Goal: Task Accomplishment & Management: Use online tool/utility

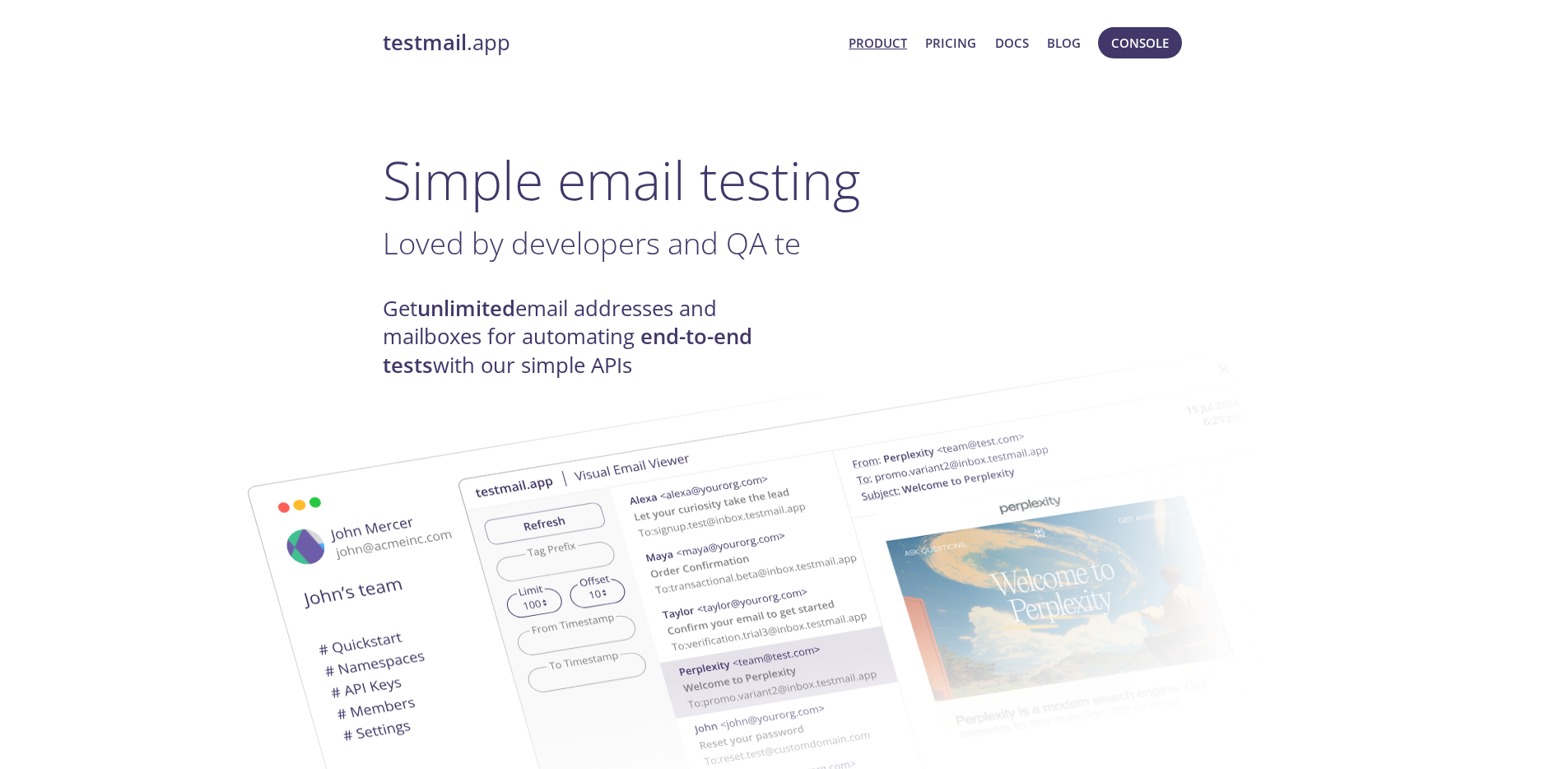
drag, startPoint x: 1128, startPoint y: 37, endPoint x: 1118, endPoint y: 37, distance: 10.0
click at [1128, 37] on span "Console" at bounding box center [1140, 42] width 58 height 21
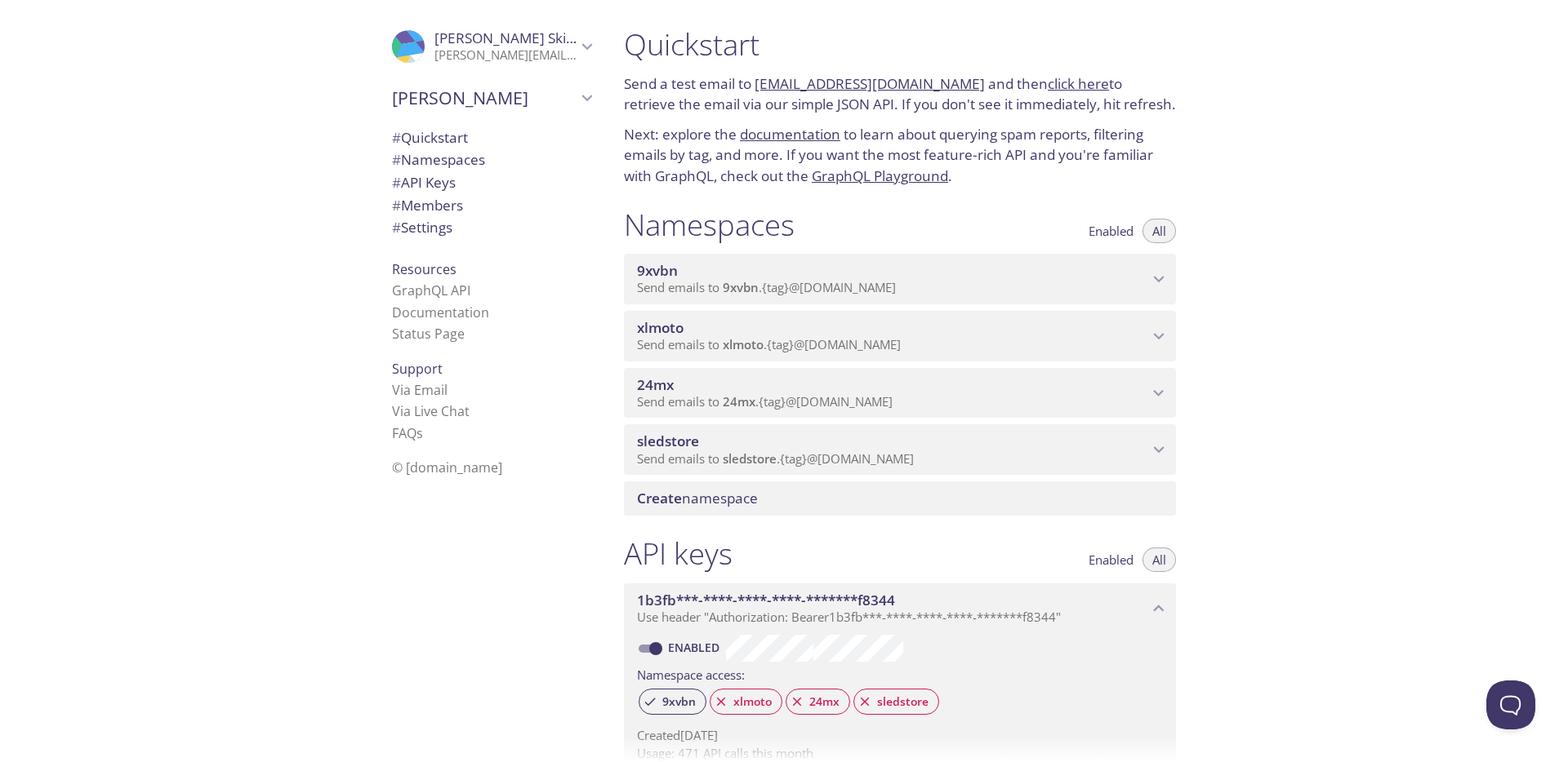
click at [787, 280] on span "Send emails to 9xvbn . {tag} @[DOMAIN_NAME]" at bounding box center [766, 287] width 259 height 17
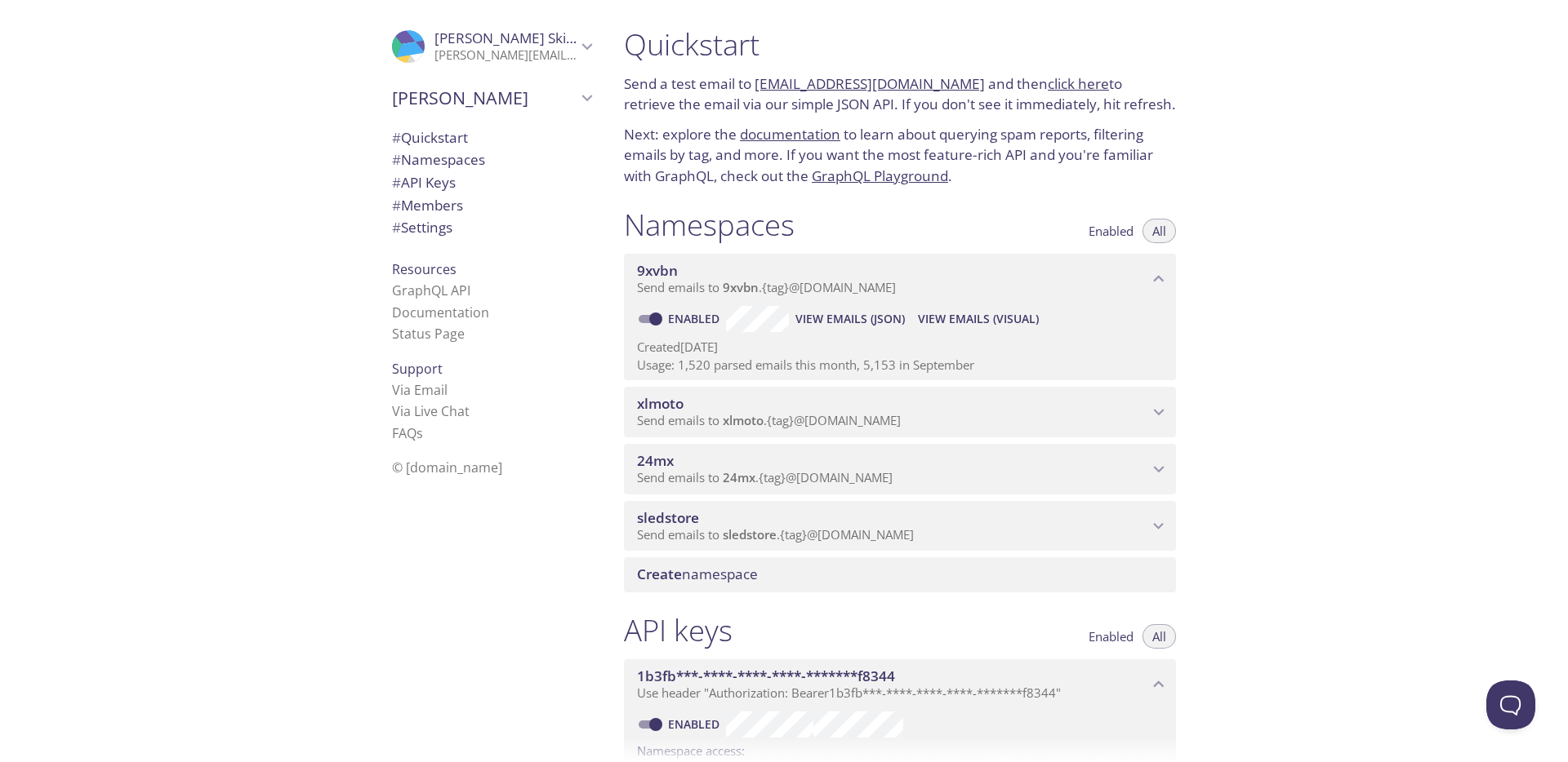
click at [967, 319] on span "View Emails (Visual)" at bounding box center [978, 319] width 121 height 20
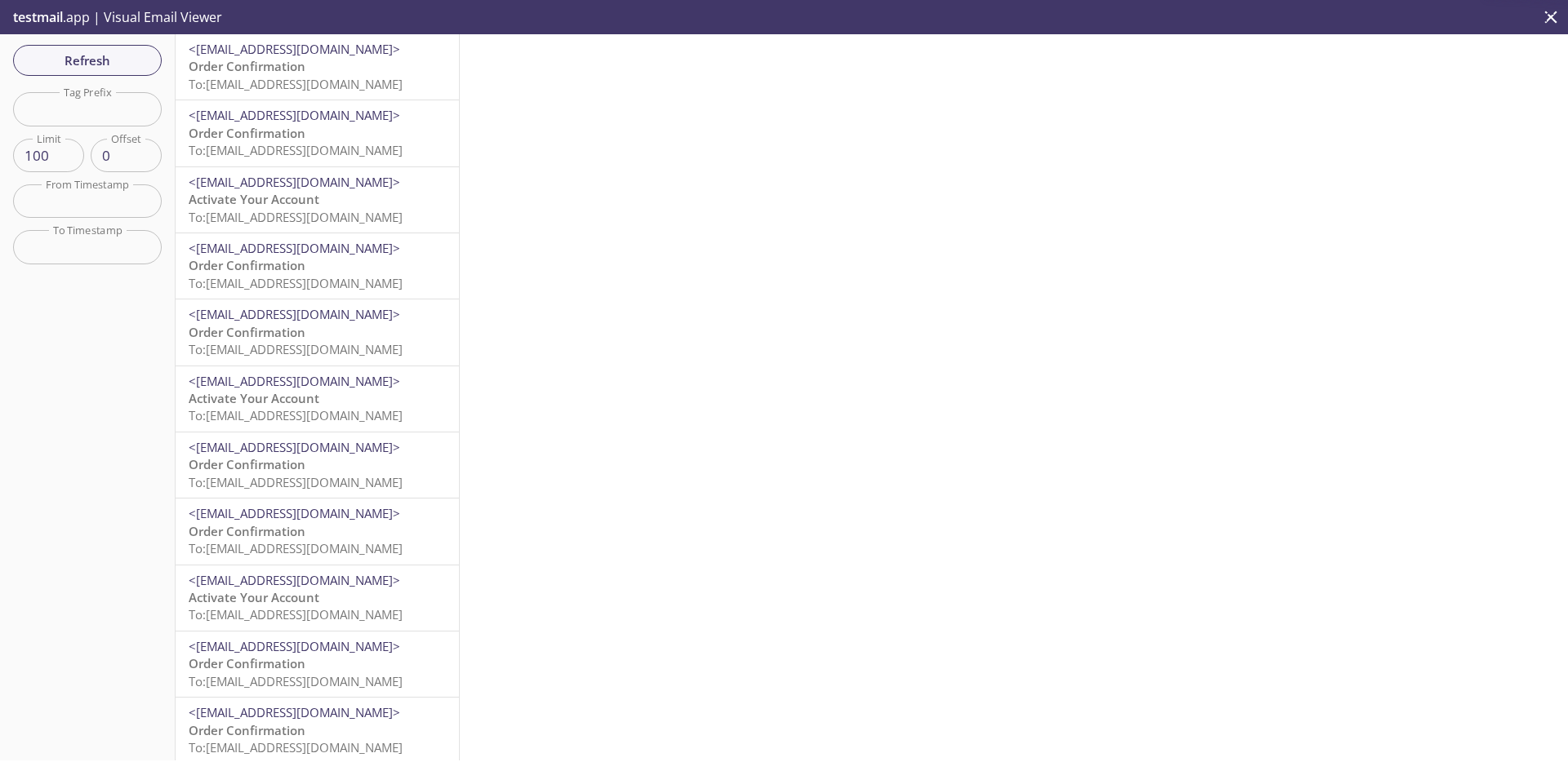
click at [136, 111] on input "text" at bounding box center [87, 109] width 148 height 34
type input "test"
click at [105, 65] on span "Refresh" at bounding box center [87, 59] width 123 height 21
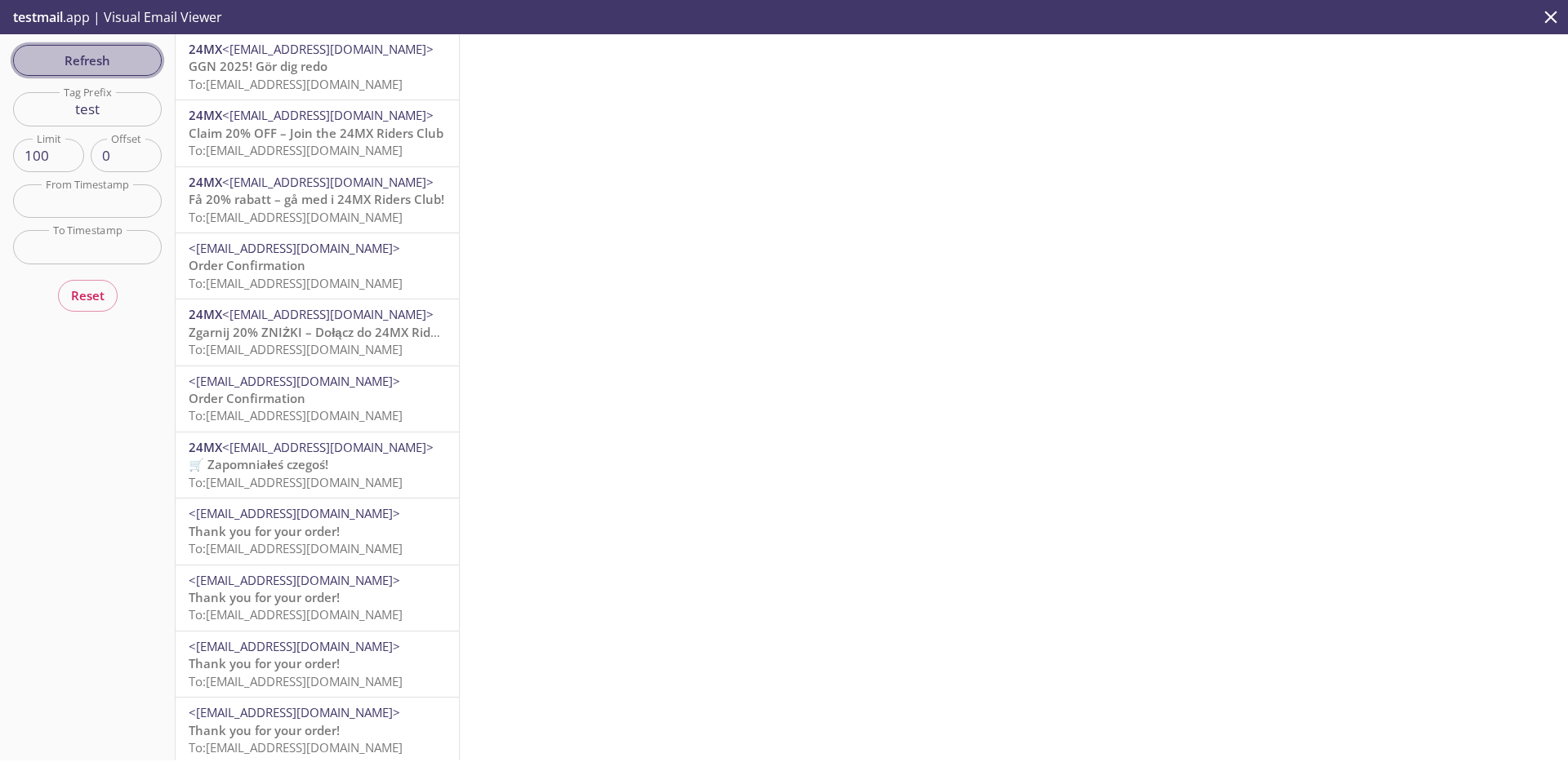
click at [131, 56] on span "Refresh" at bounding box center [87, 59] width 123 height 21
click at [139, 71] on button "Refresh" at bounding box center [87, 59] width 148 height 31
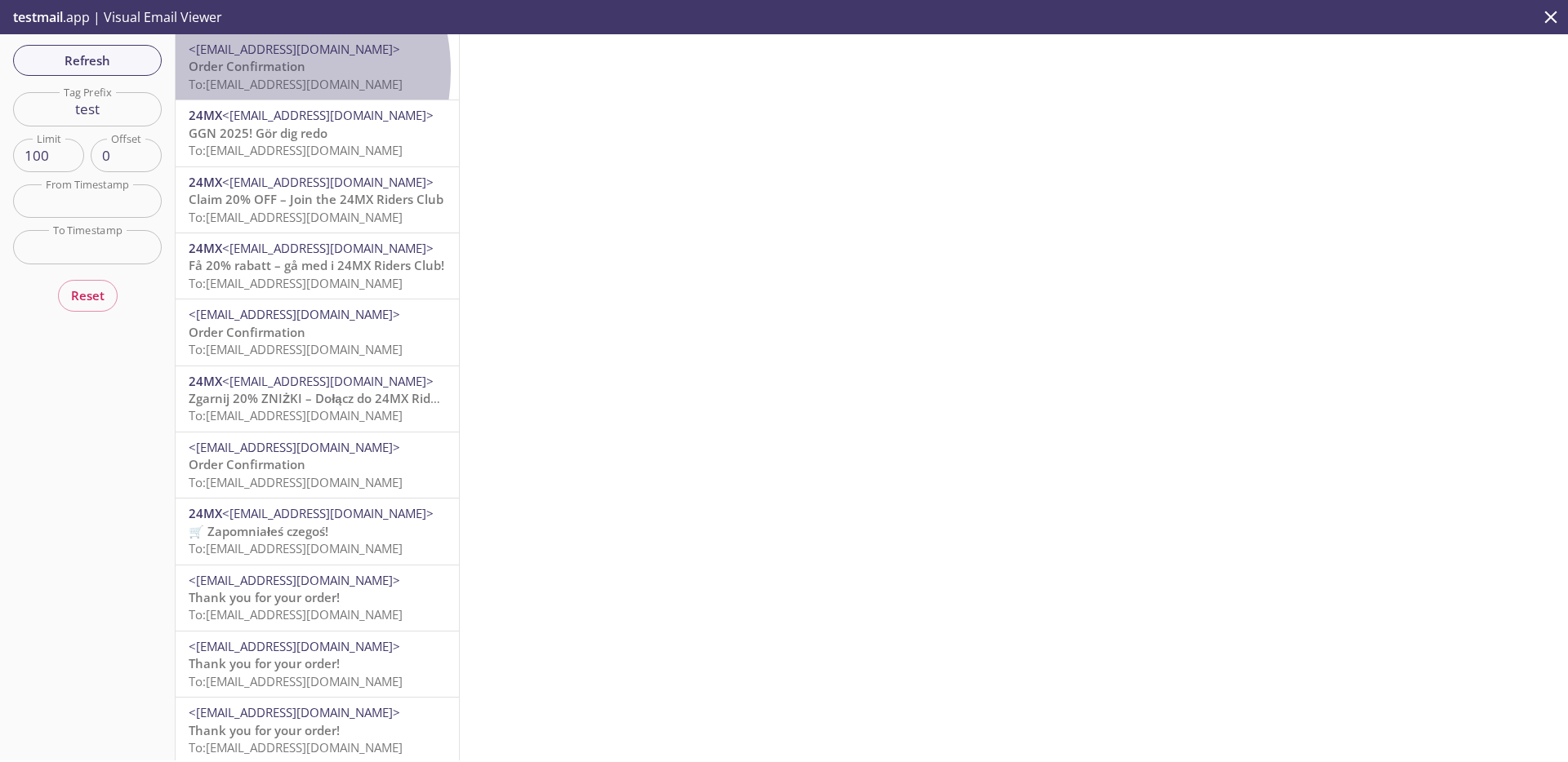
click at [249, 71] on span "Order Confirmation" at bounding box center [247, 66] width 117 height 17
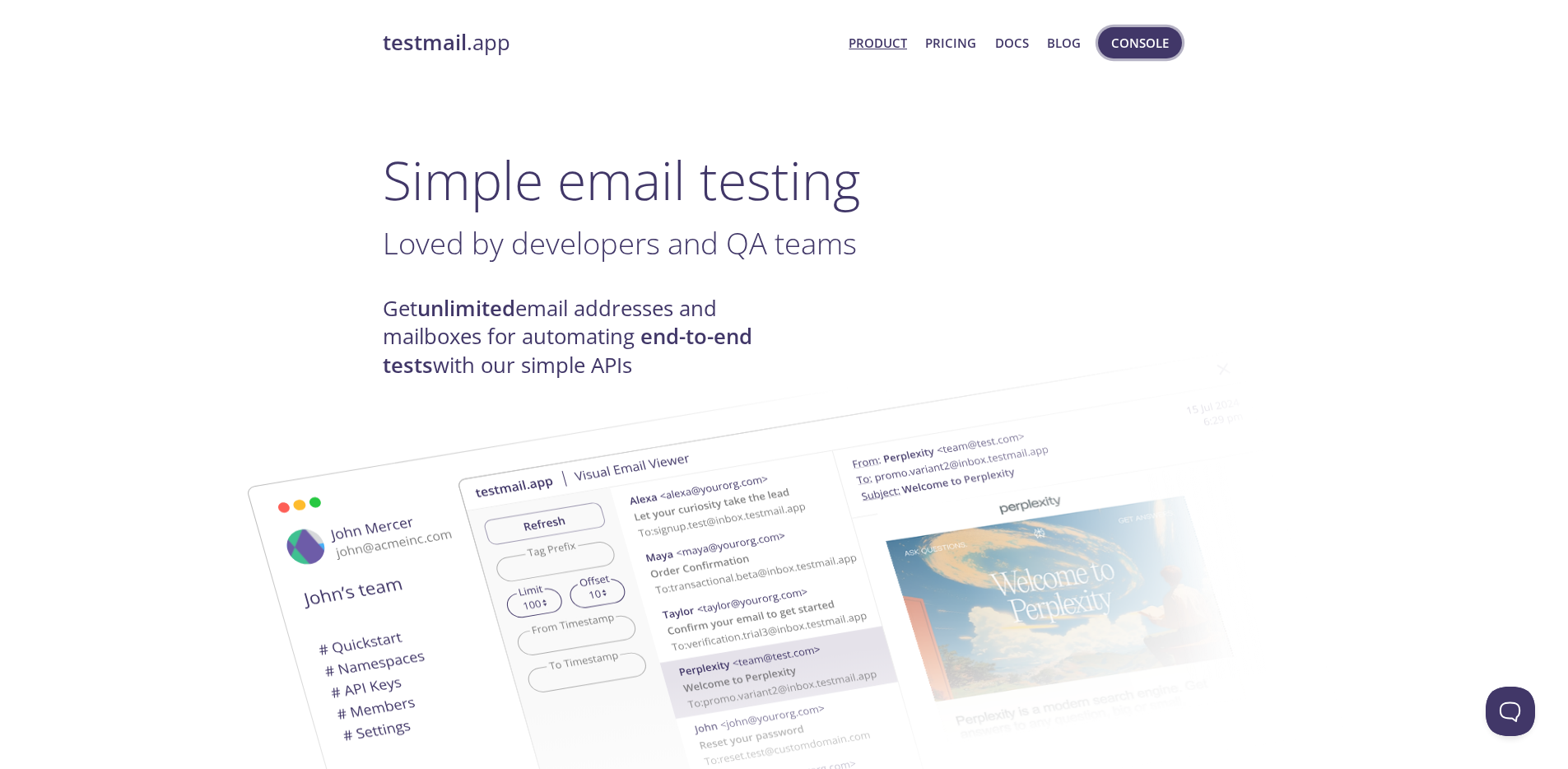
click at [1158, 50] on span "Console" at bounding box center [1140, 42] width 58 height 21
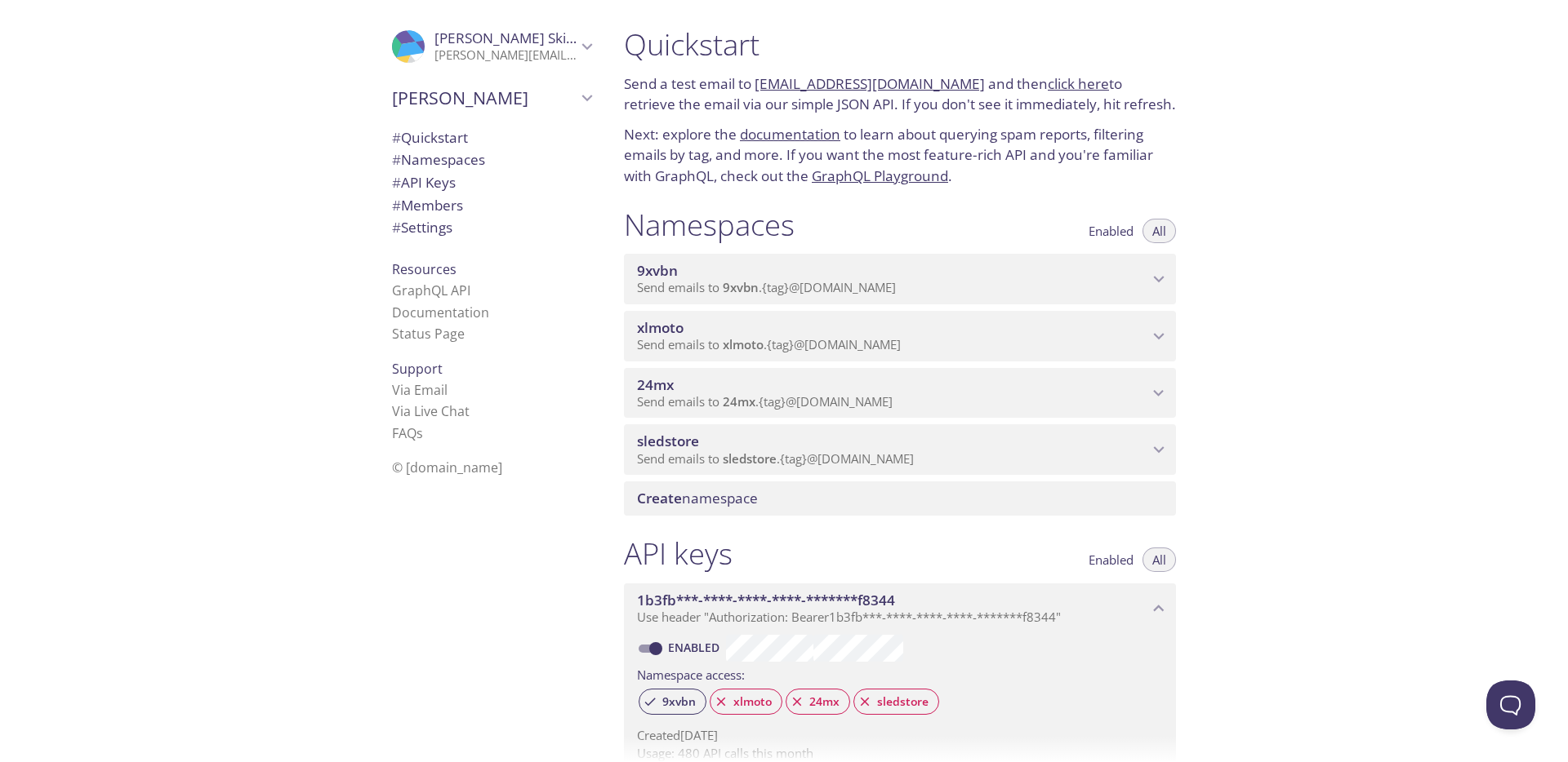
click at [1049, 281] on p "Send emails to 9xvbn . {tag} @[DOMAIN_NAME]" at bounding box center [892, 288] width 511 height 17
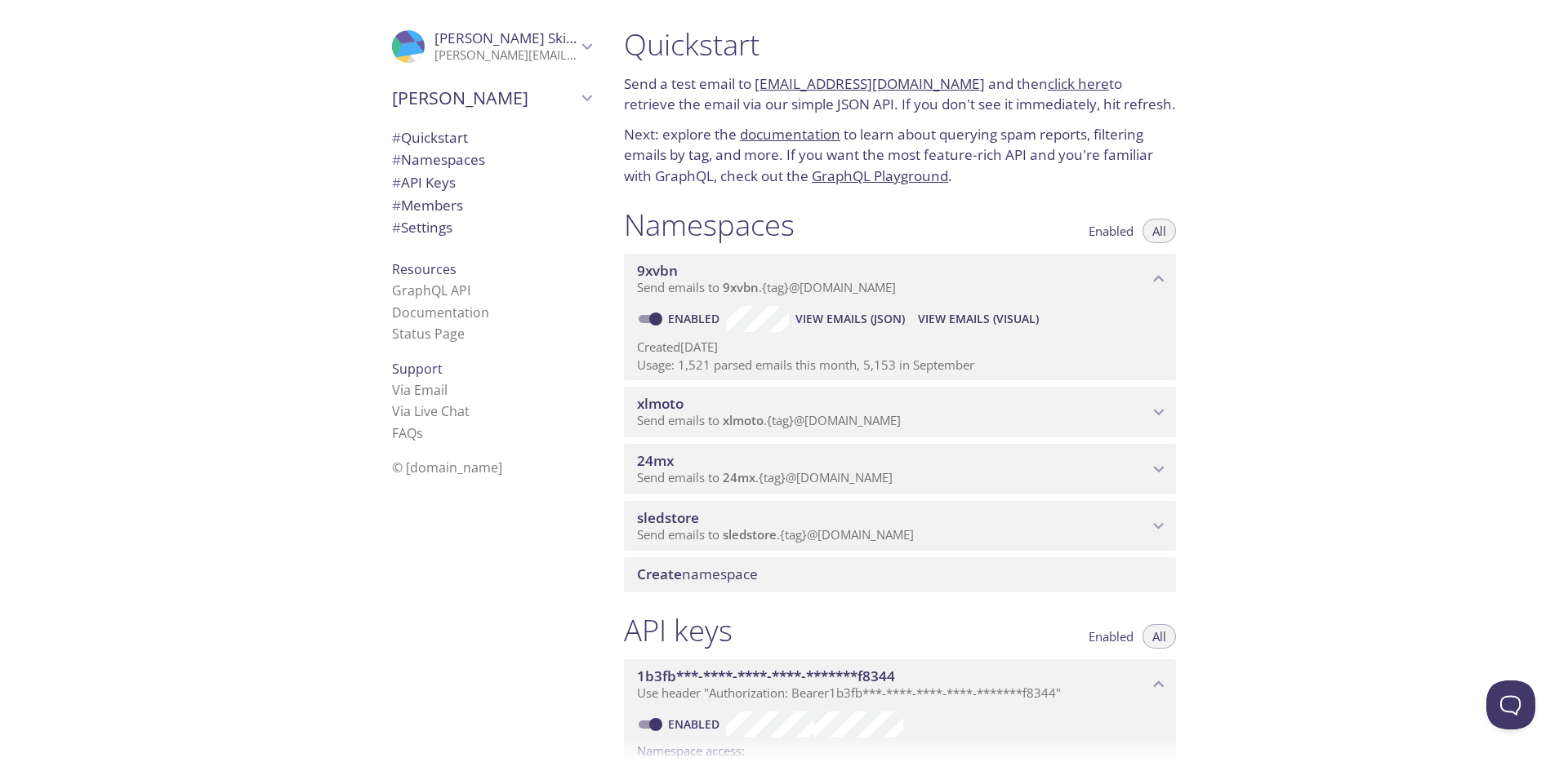
click at [1001, 326] on span "View Emails (Visual)" at bounding box center [978, 319] width 121 height 20
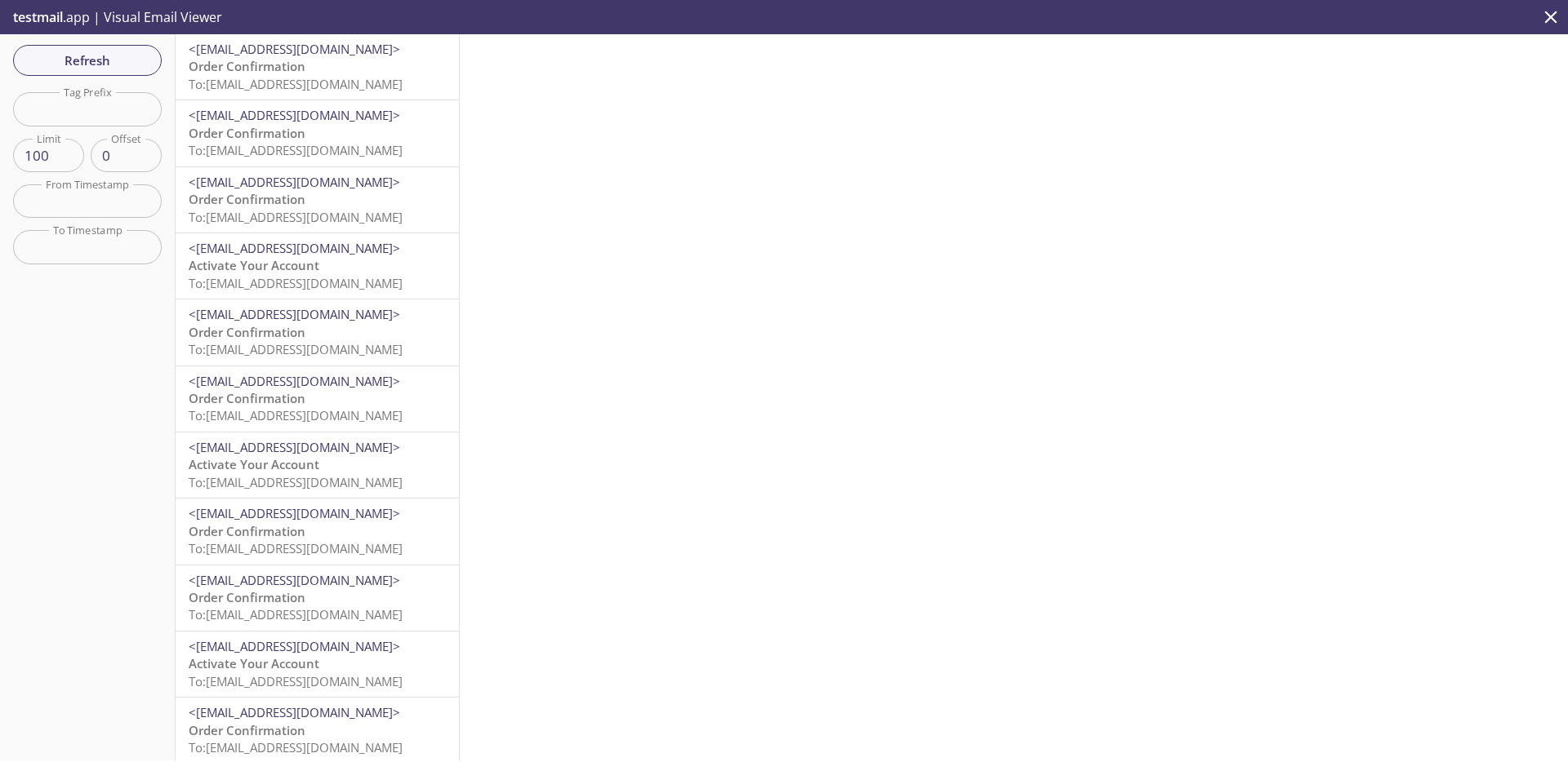
click at [119, 110] on input "text" at bounding box center [87, 109] width 148 height 34
paste input "pcukkfol"
click at [99, 63] on span "Refresh" at bounding box center [87, 59] width 123 height 21
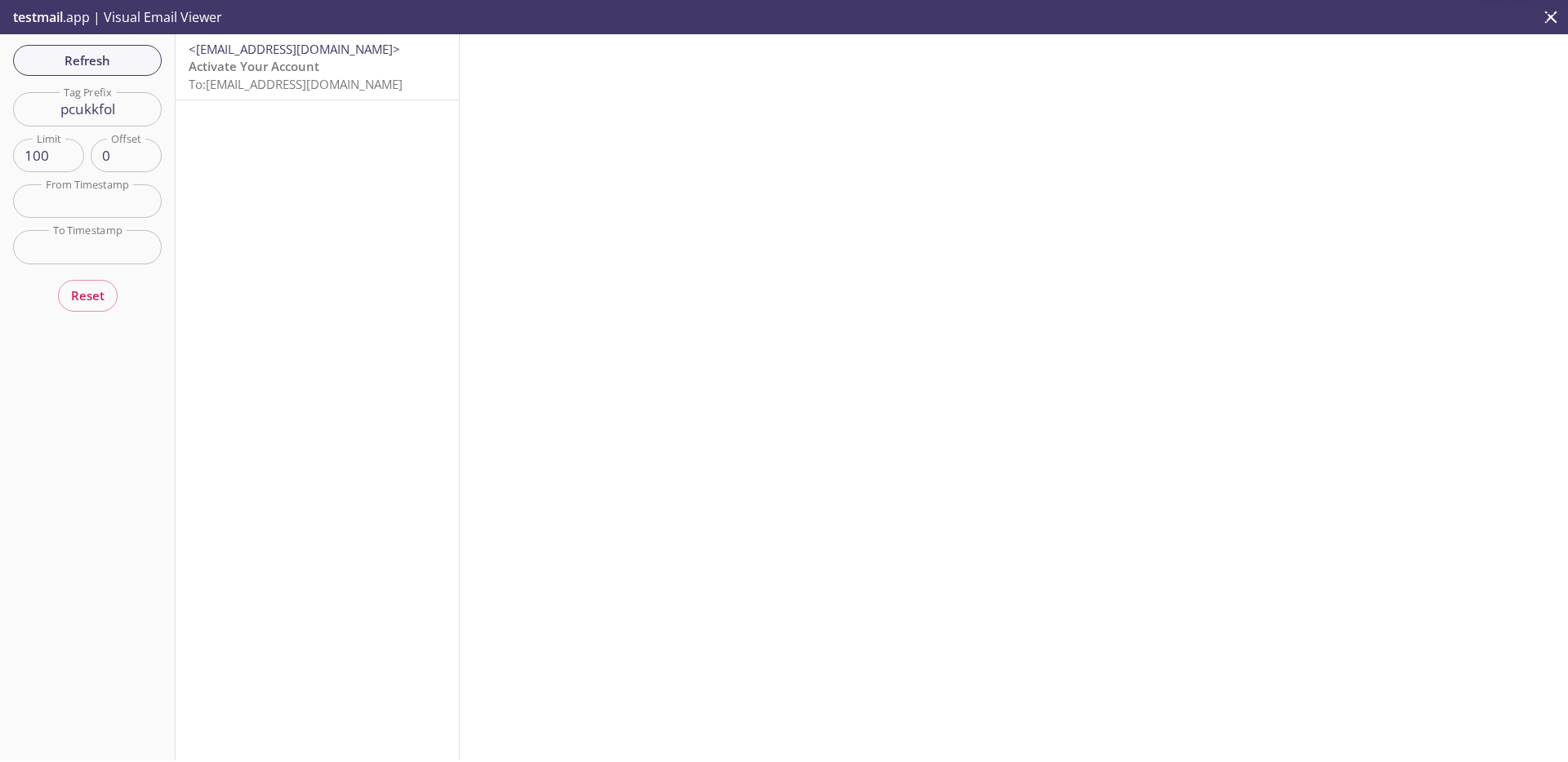
click at [271, 81] on span "To: 9xvbn.pcukkfol@inbox.testmail.app" at bounding box center [296, 84] width 214 height 17
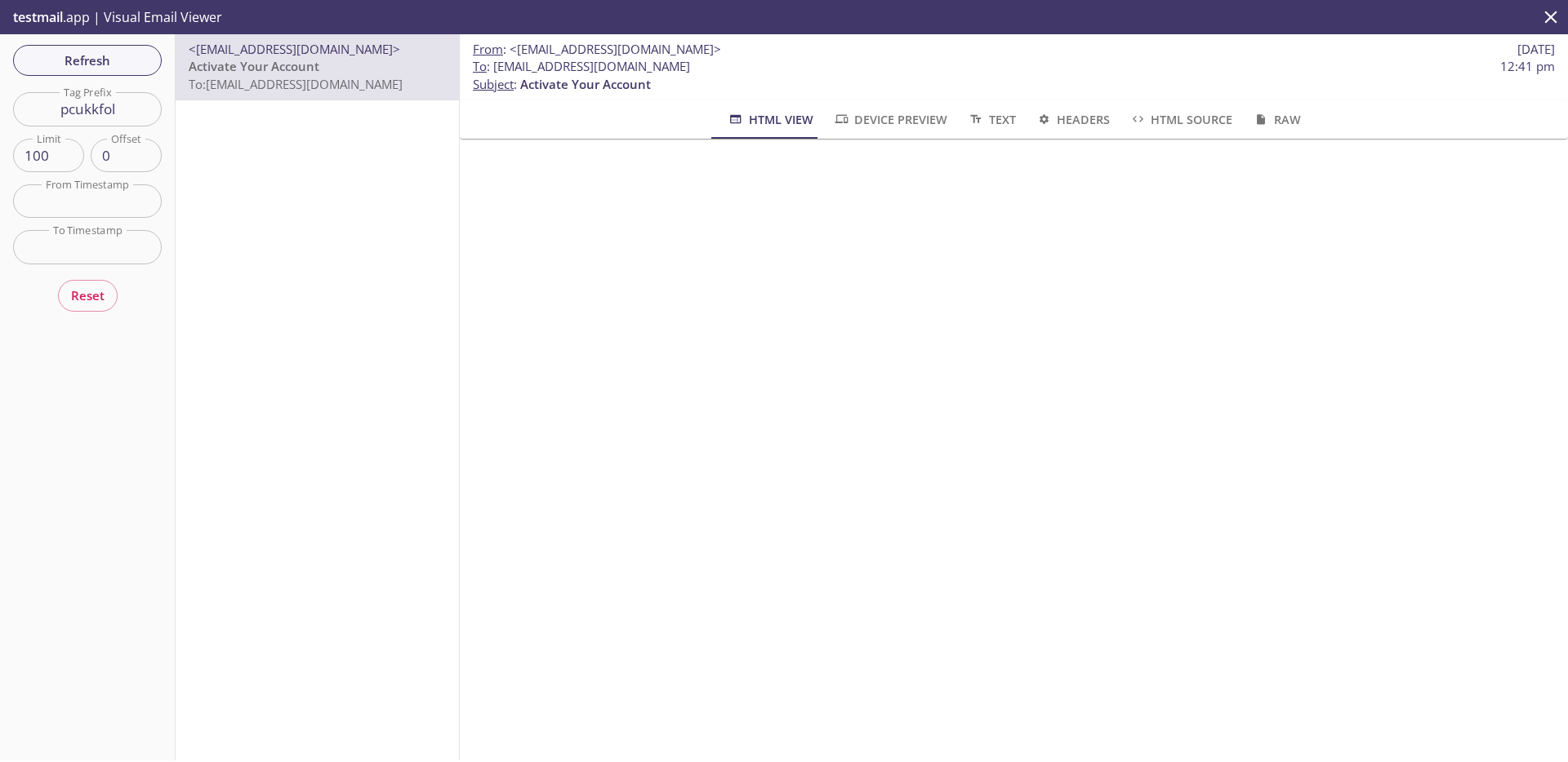
scroll to position [29, 0]
click at [148, 106] on input "pcukkfol" at bounding box center [87, 109] width 148 height 34
paste input "hqjfwgrv"
click at [114, 65] on span "Refresh" at bounding box center [87, 59] width 123 height 21
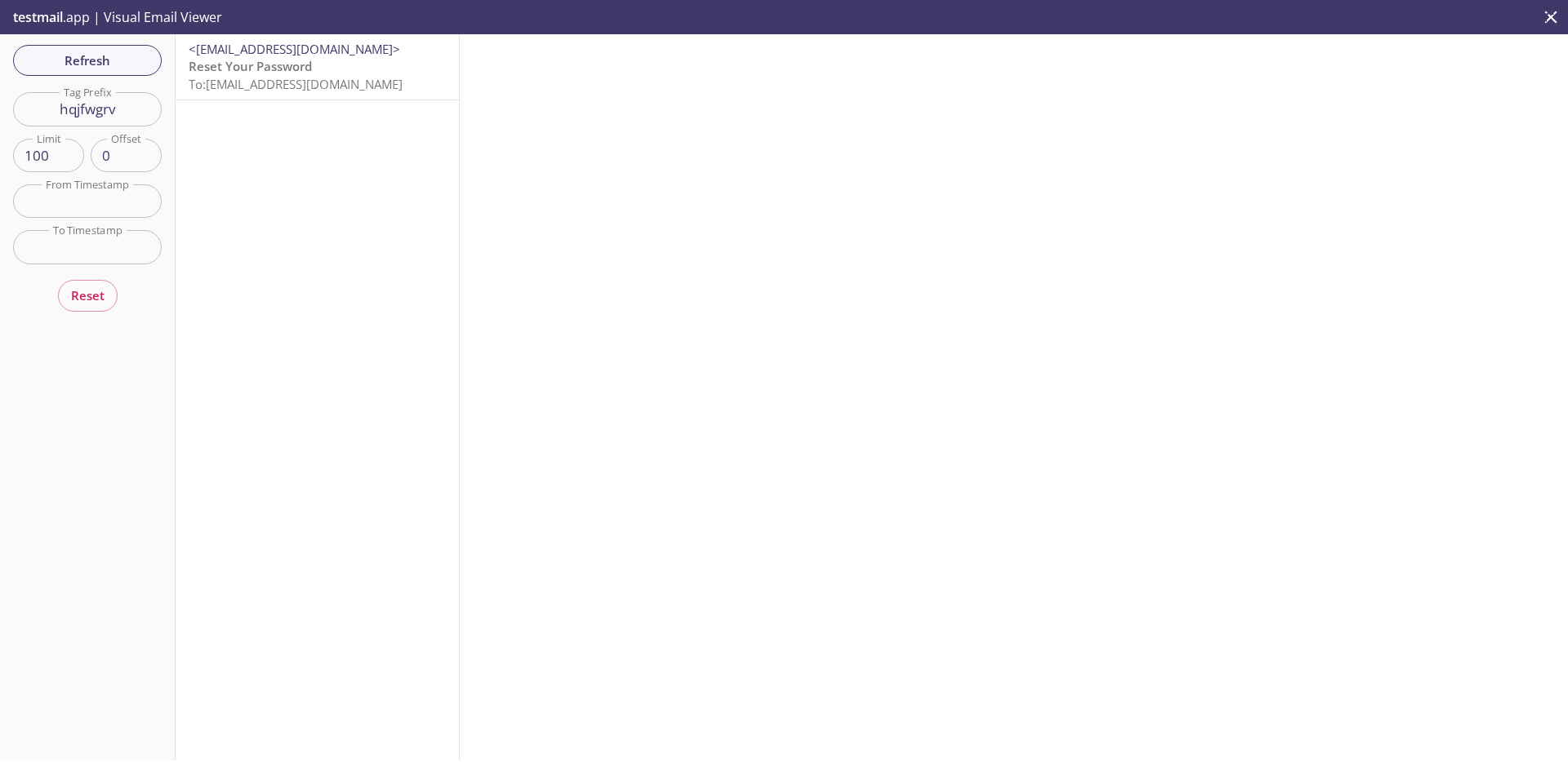
click at [251, 91] on span "To: 9xvbn.hqjfwgrv@inbox.testmail.app" at bounding box center [296, 84] width 214 height 17
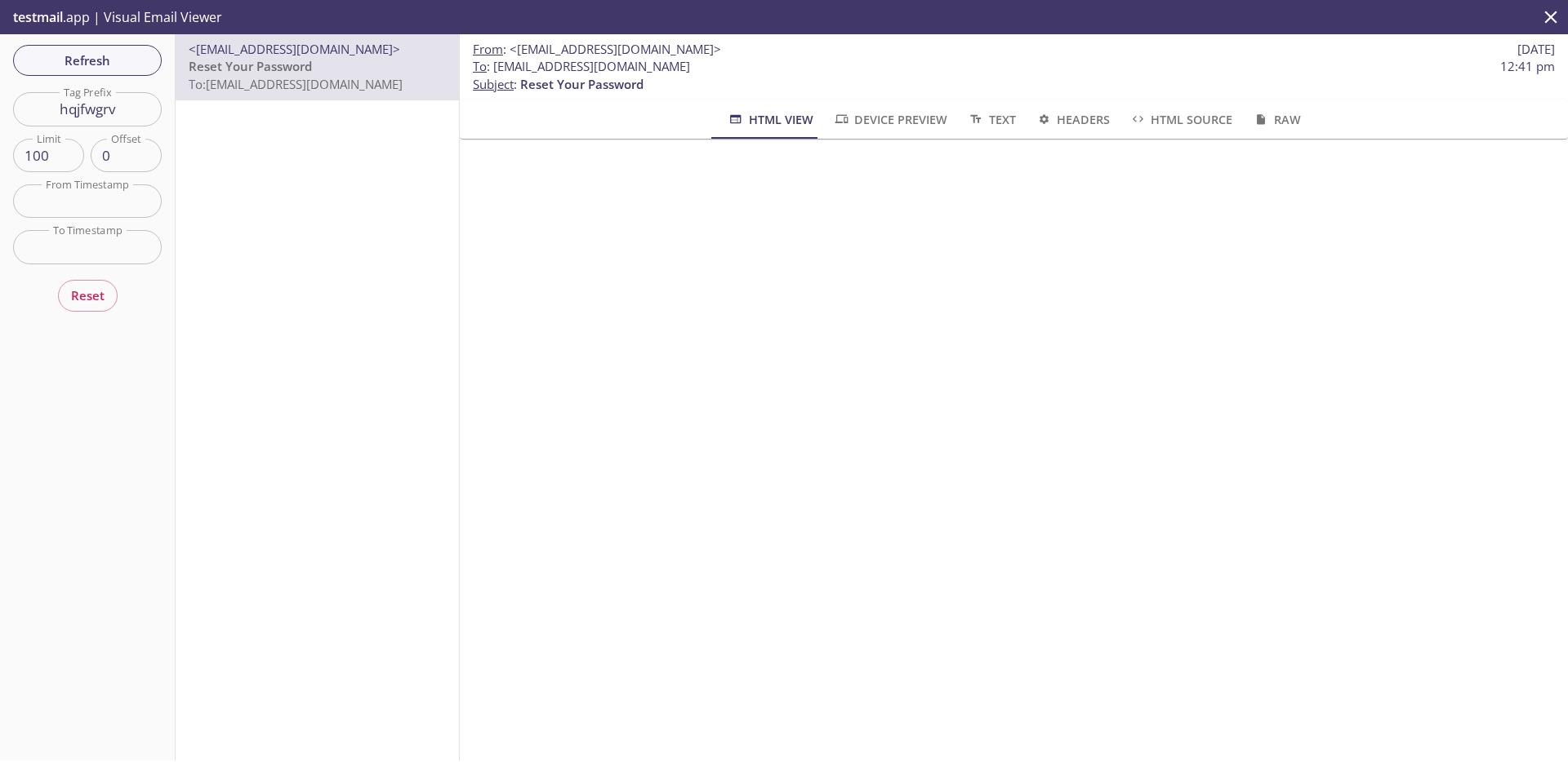
click at [89, 112] on input "hqjfwgrv" at bounding box center [87, 109] width 148 height 34
paste input "pnggyqnc"
click at [120, 49] on span "Refresh" at bounding box center [87, 59] width 123 height 21
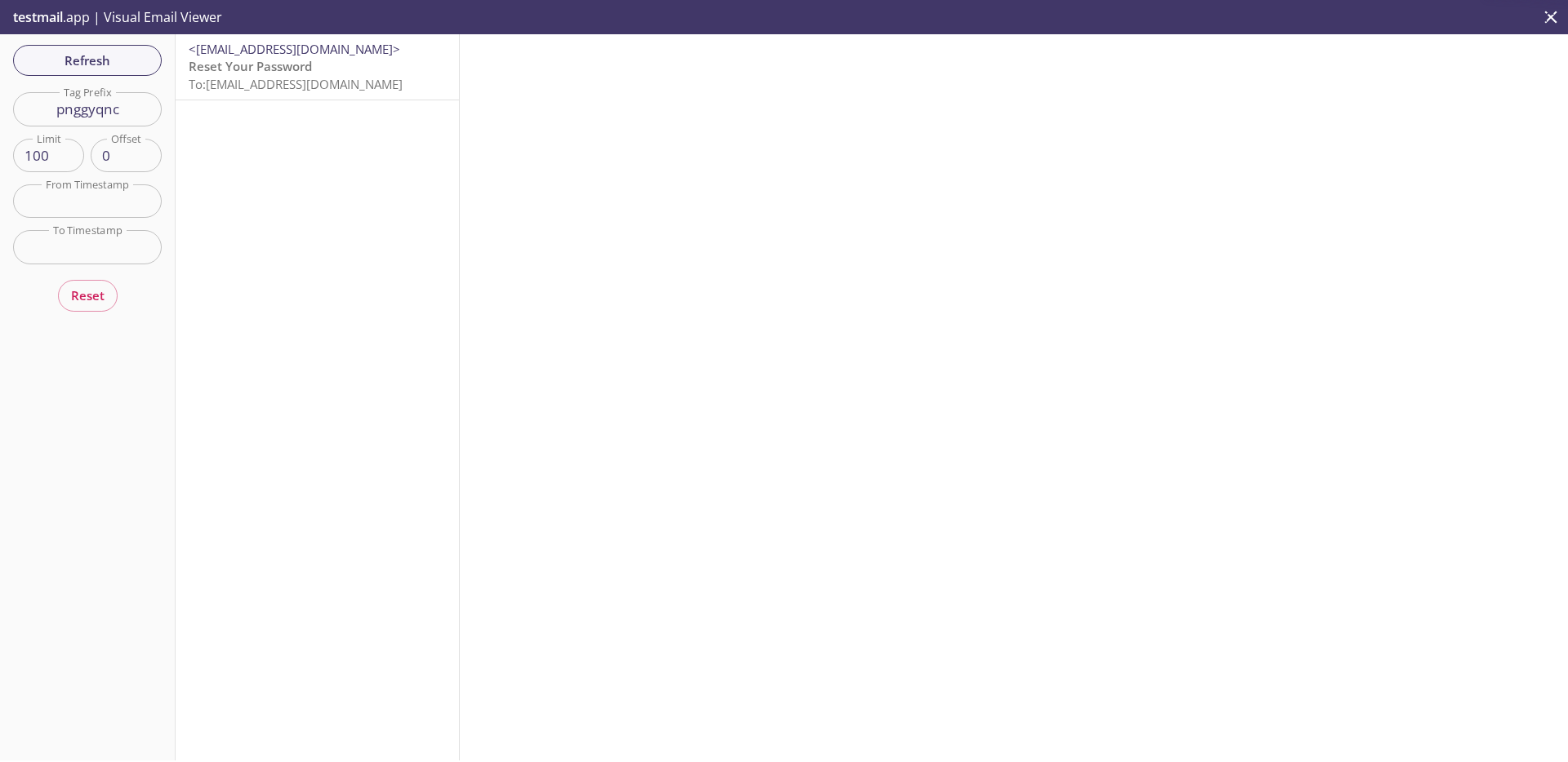
click at [255, 69] on span "Reset Your Password" at bounding box center [250, 66] width 124 height 17
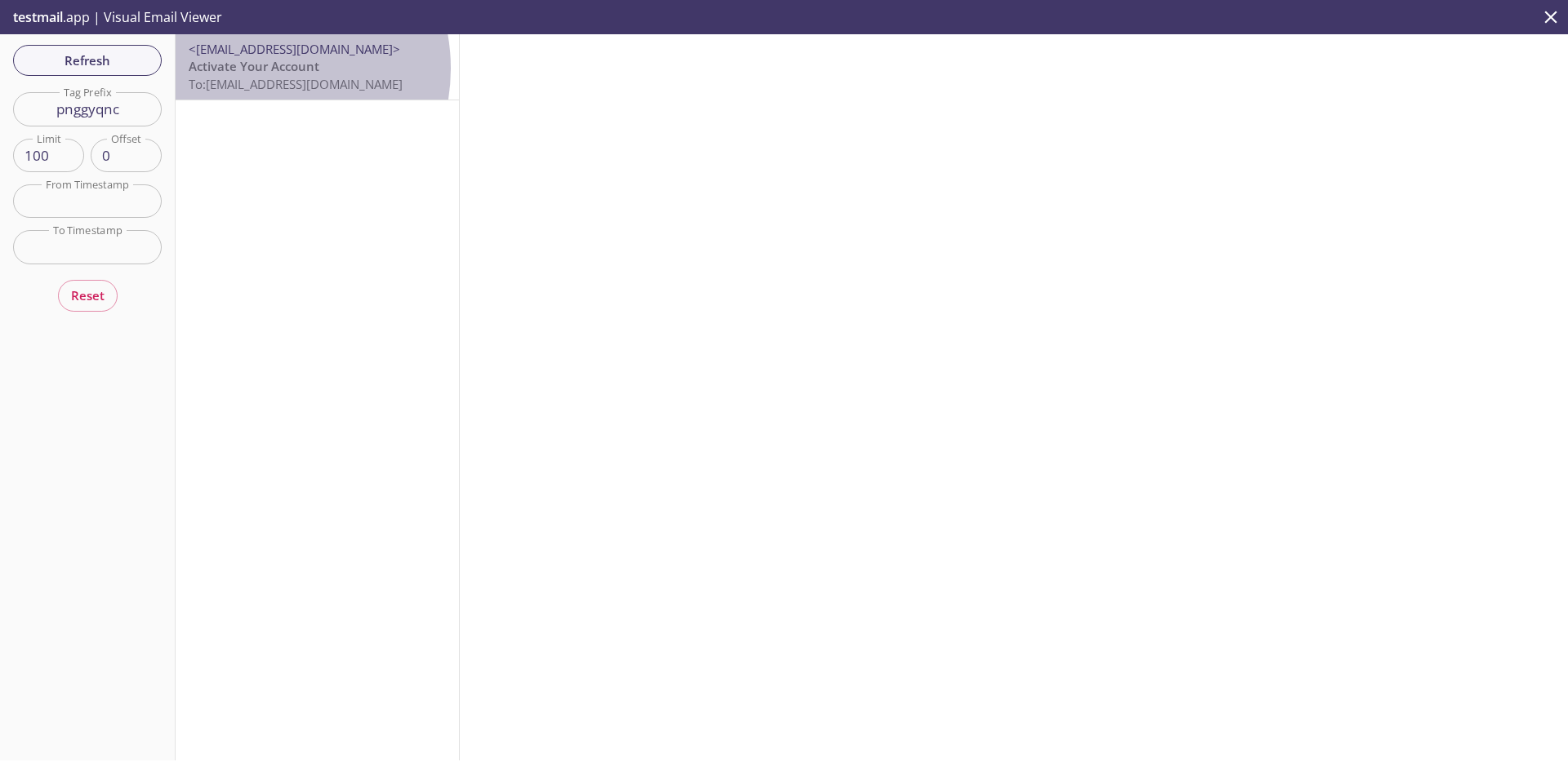
click at [255, 68] on span "Activate Your Account" at bounding box center [254, 66] width 131 height 17
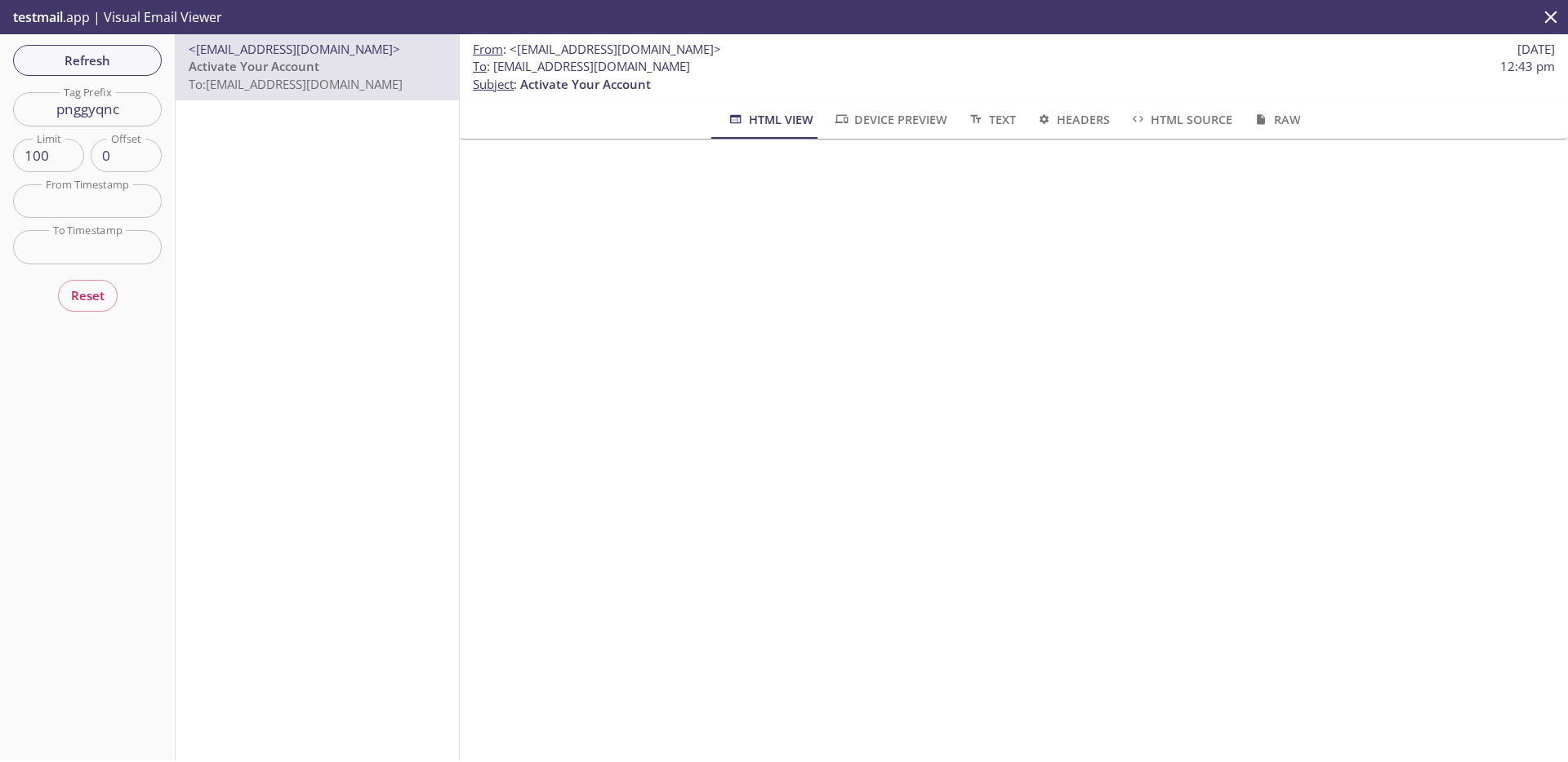
click at [141, 112] on input "pnggyqnc" at bounding box center [87, 109] width 148 height 34
paste input "wbfwhjke"
type input "wbfwhjke"
click at [110, 57] on span "Refresh" at bounding box center [87, 59] width 123 height 21
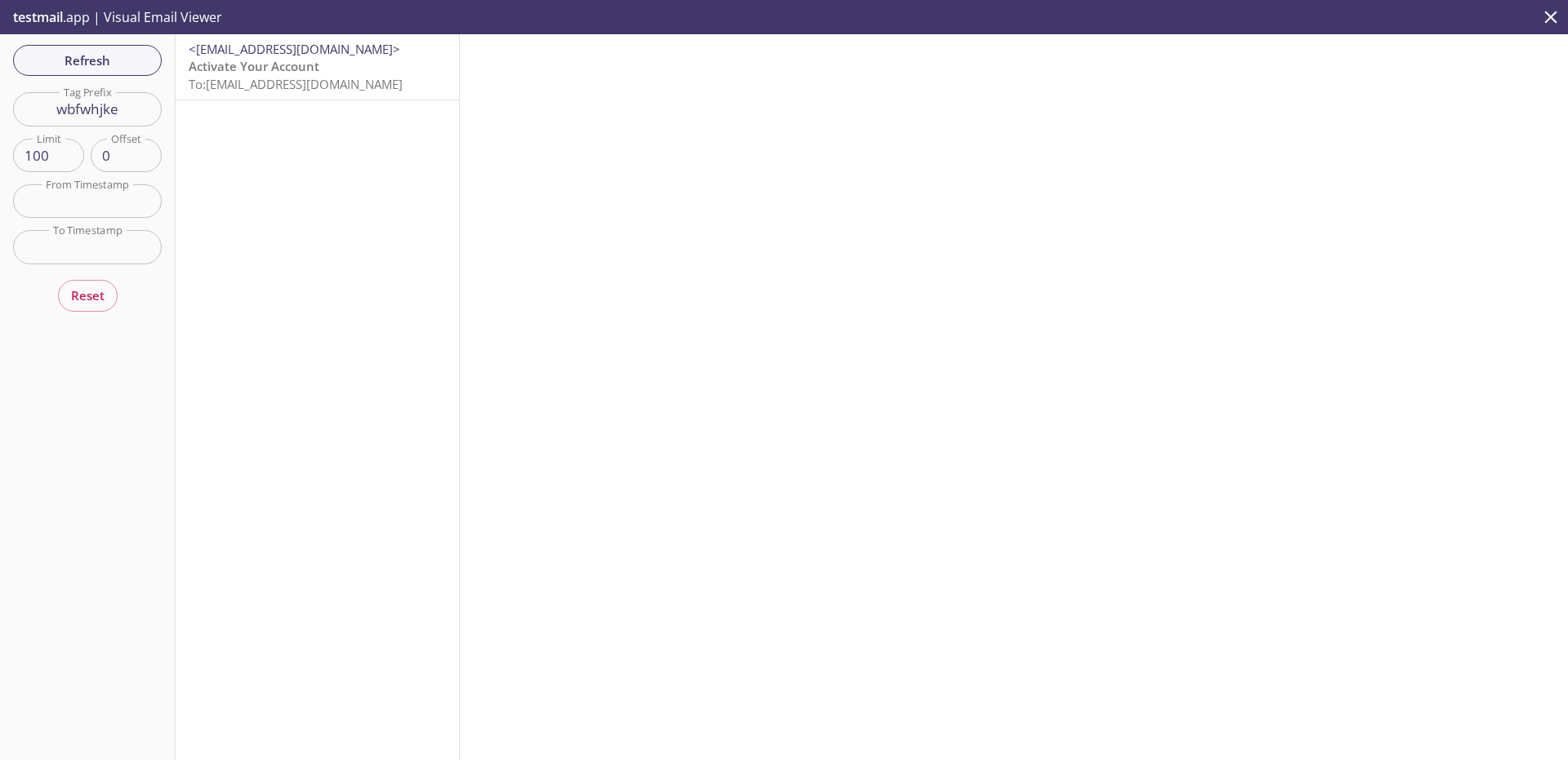
click at [289, 83] on span "To: 9xvbn.wbfwhjke@inbox.testmail.app" at bounding box center [296, 84] width 214 height 17
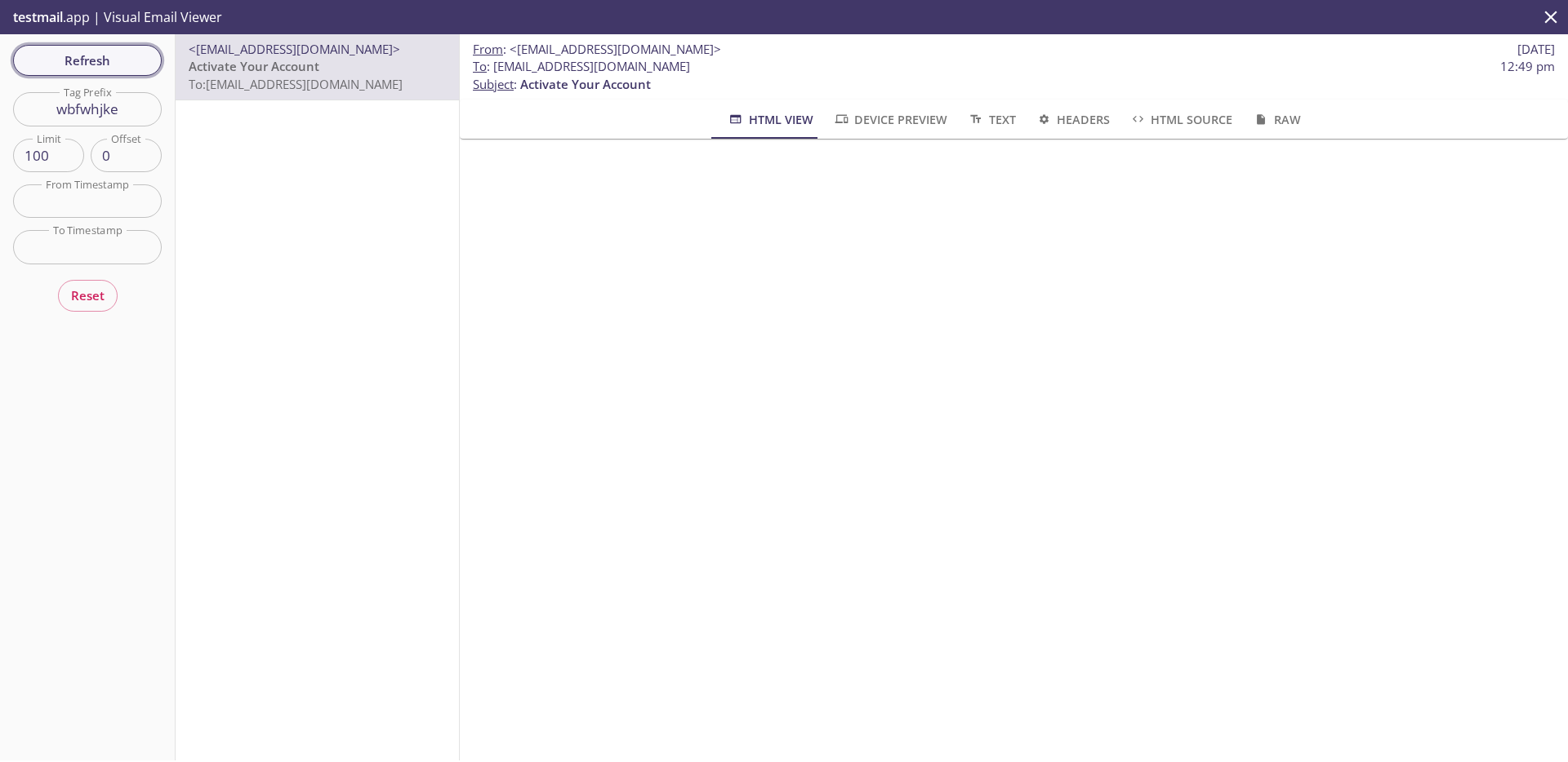
click at [124, 65] on span "Refresh" at bounding box center [87, 59] width 123 height 21
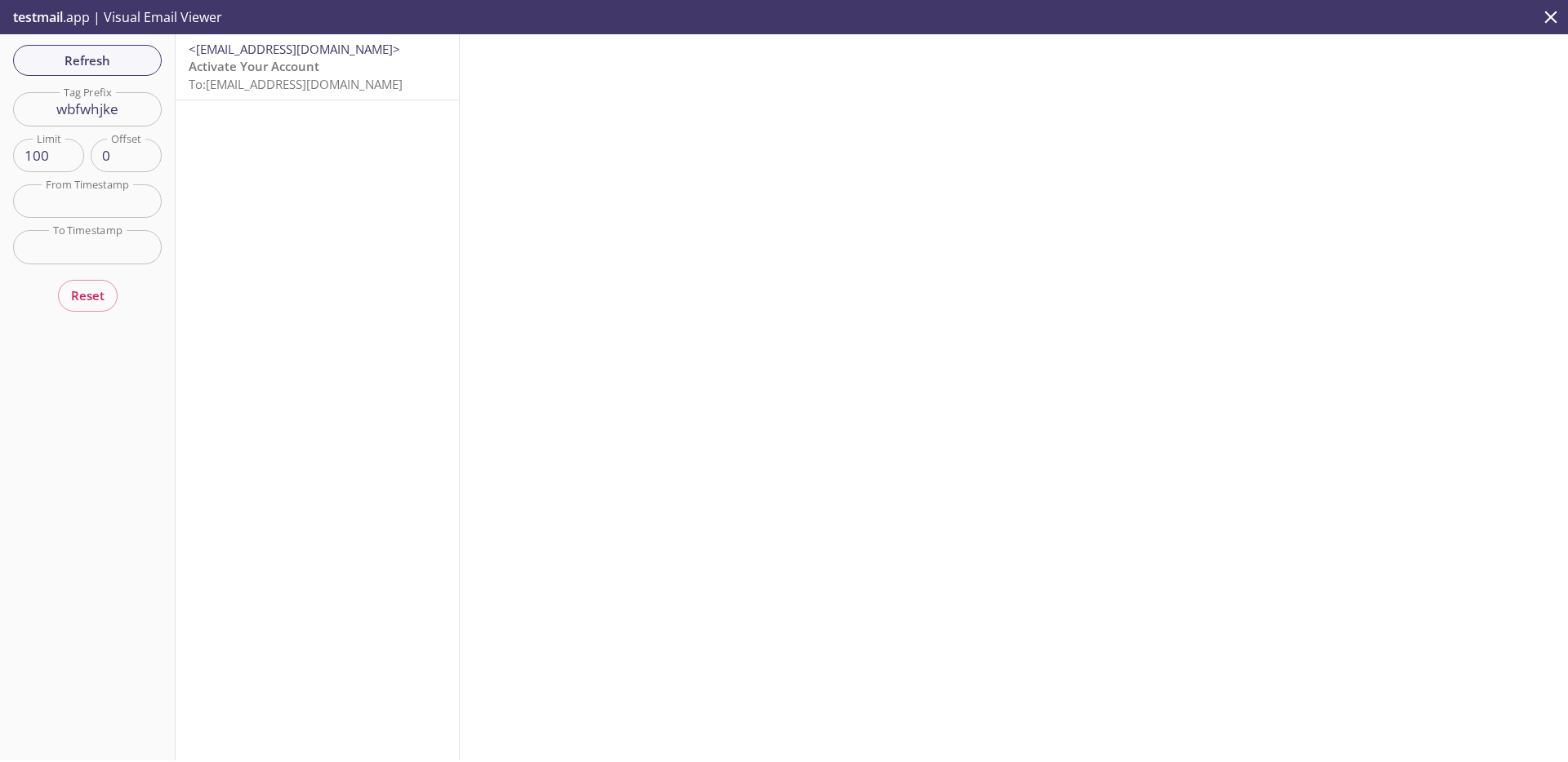
click at [305, 80] on span "To: 9xvbn.wbfwhjke@inbox.testmail.app" at bounding box center [296, 84] width 214 height 17
